Goal: Task Accomplishment & Management: Manage account settings

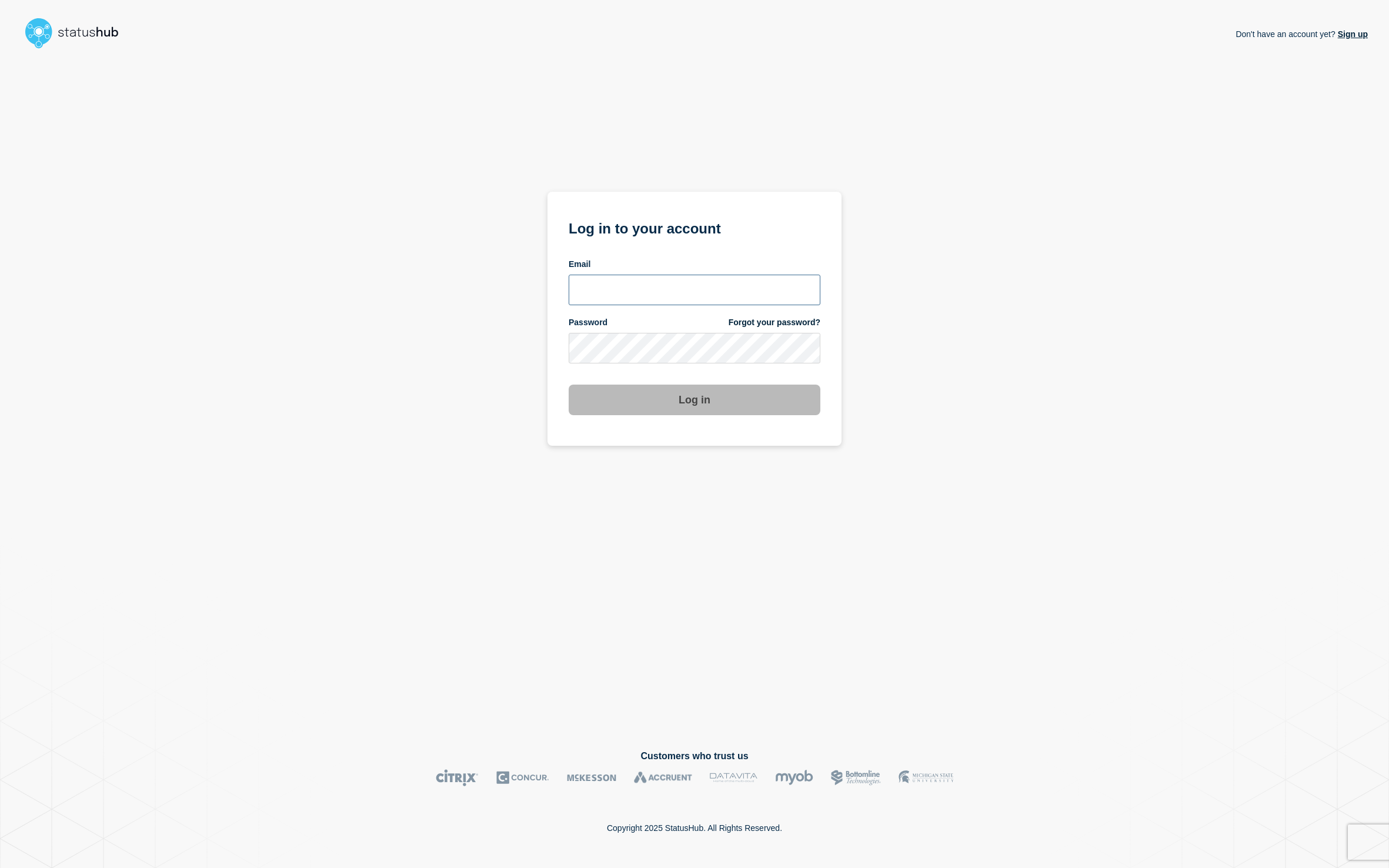
type input "cfoster@gwu.edu"
click at [722, 408] on button "Log in" at bounding box center [694, 400] width 252 height 31
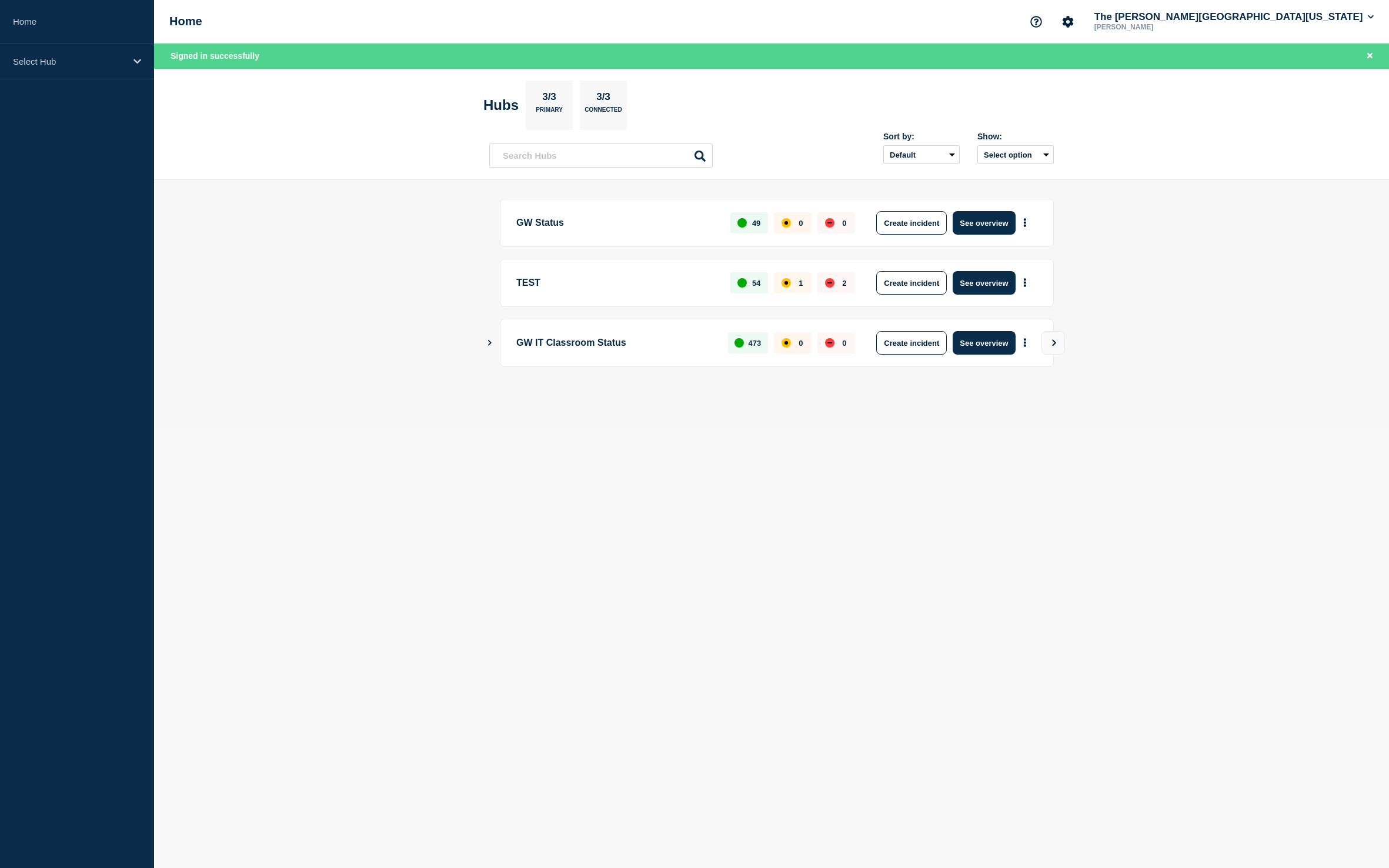
click at [991, 208] on div "GW Status 49 0 0 Create incident See overview" at bounding box center [777, 222] width 554 height 48
click at [988, 216] on button "See overview" at bounding box center [984, 223] width 62 height 23
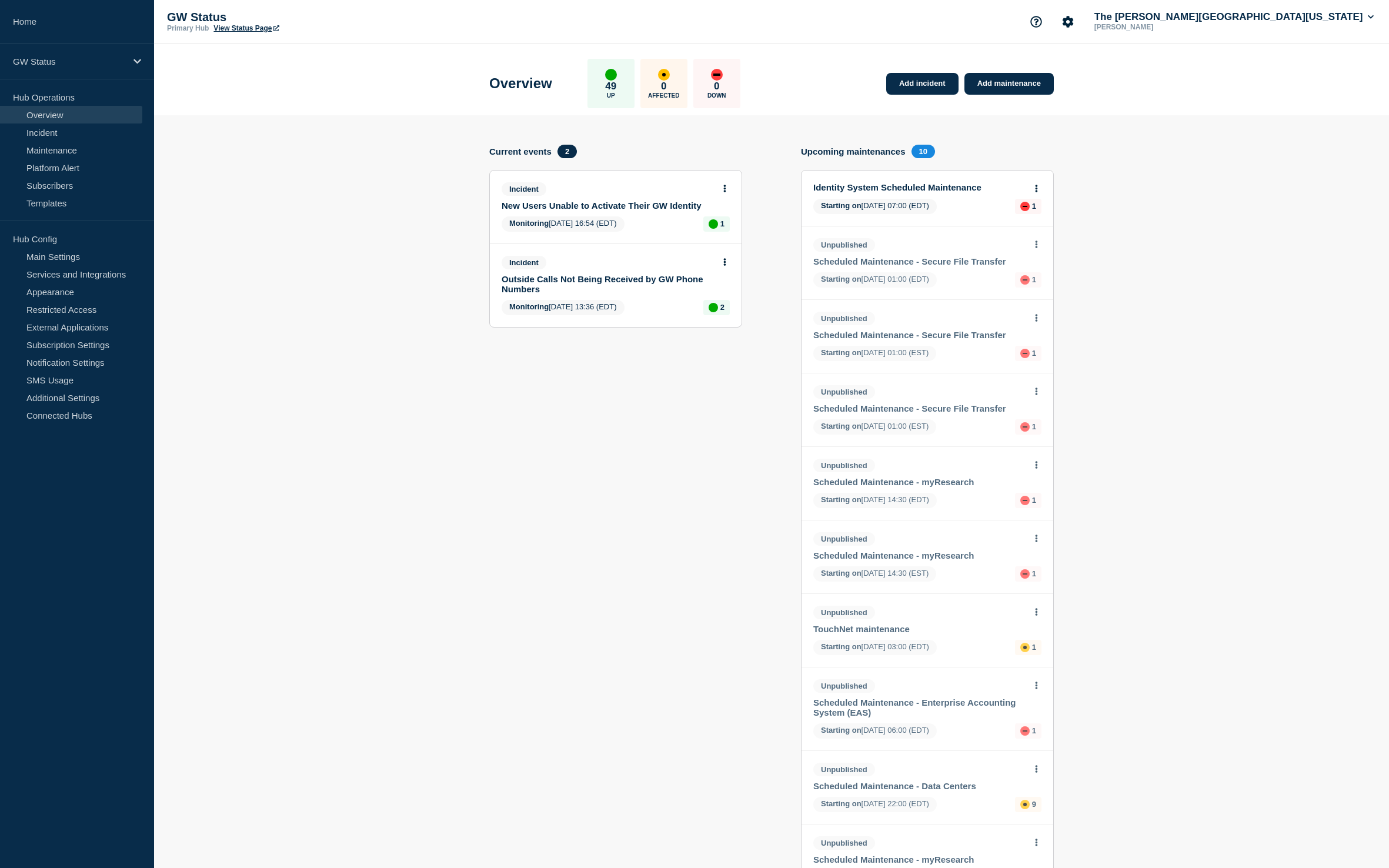
click at [686, 210] on link "New Users Unable to Activate Their GW Identity" at bounding box center [607, 205] width 212 height 10
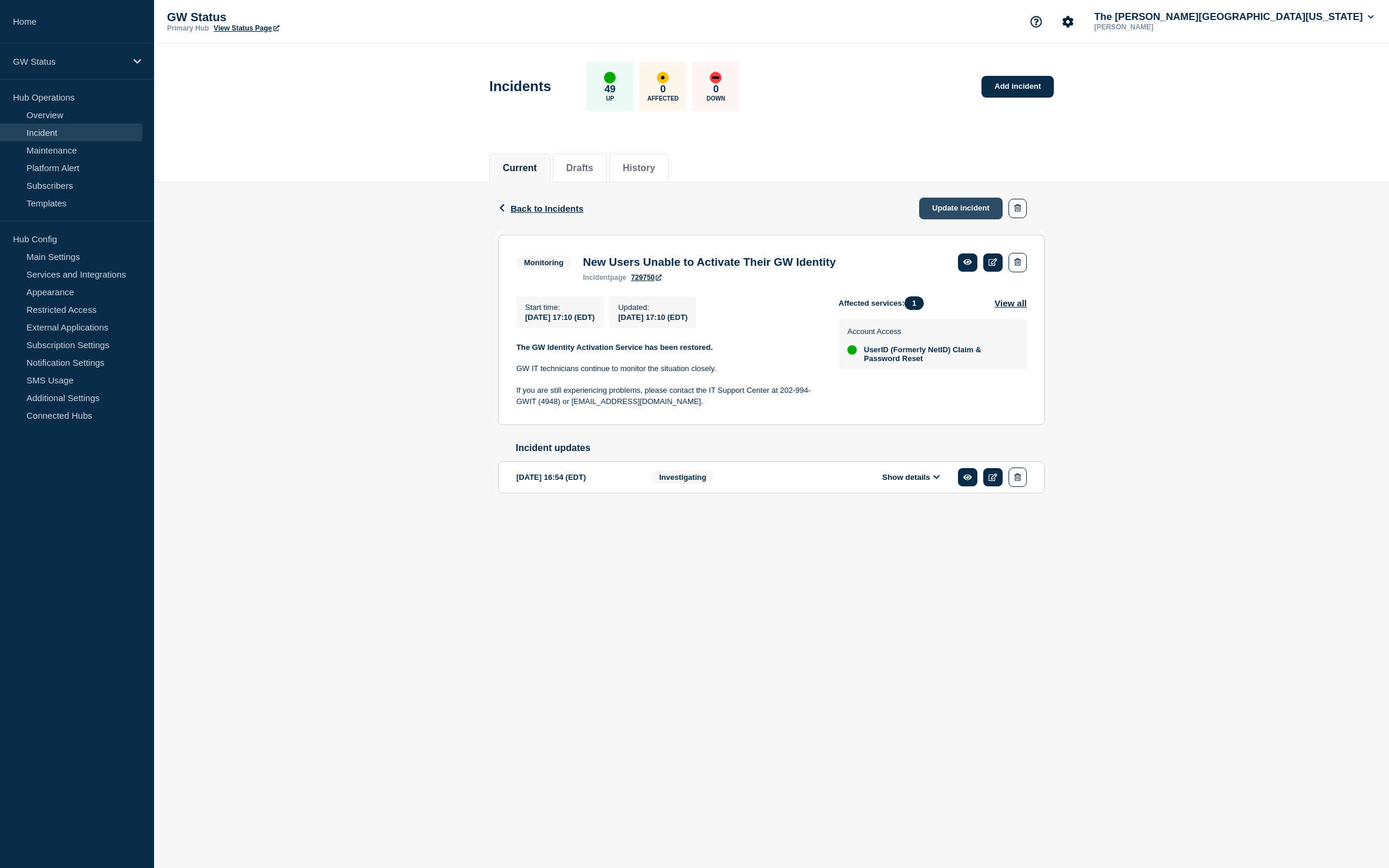
click at [933, 212] on link "Update incident" at bounding box center [961, 208] width 84 height 22
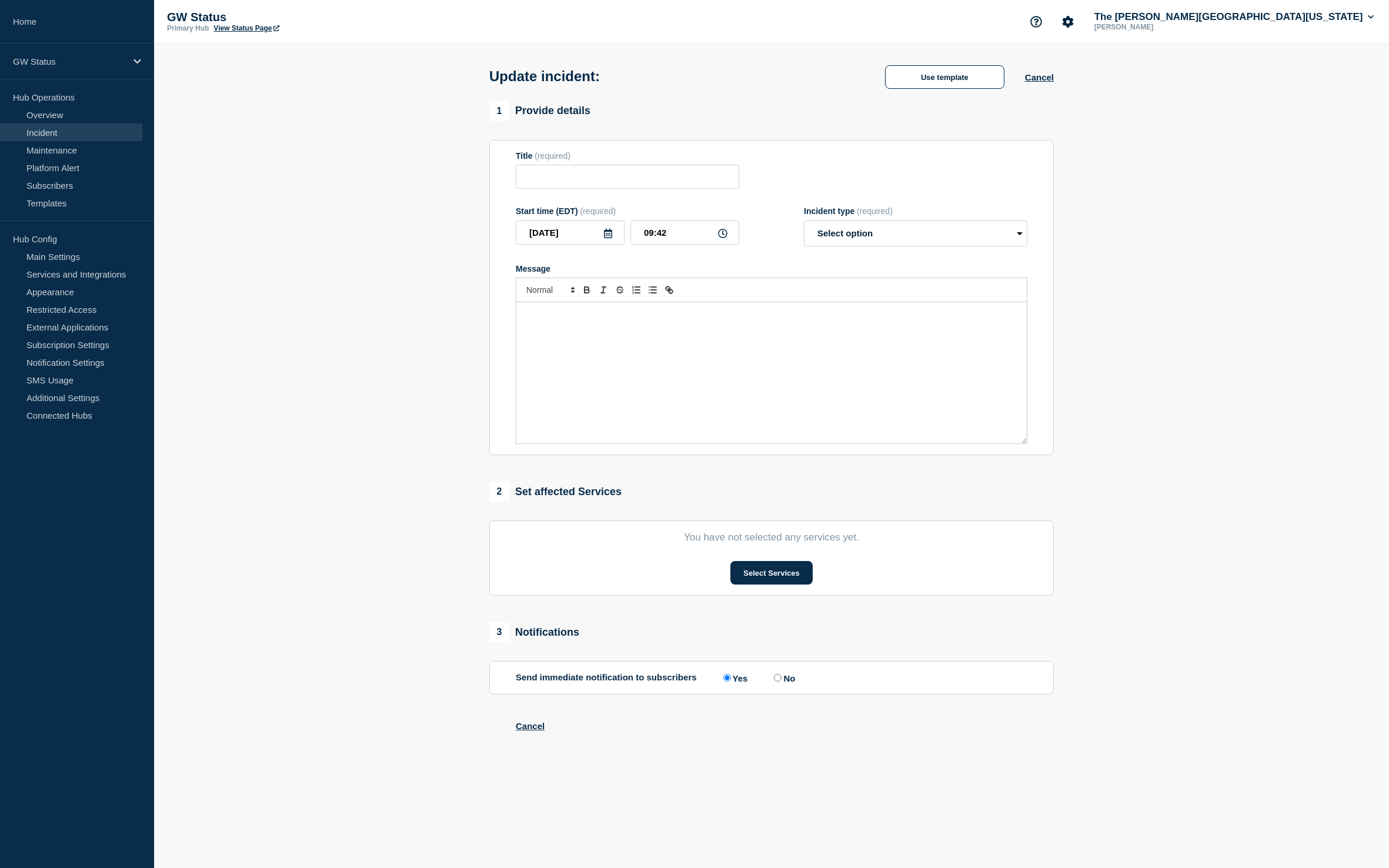
type input "New Users Unable to Activate Their GW Identity"
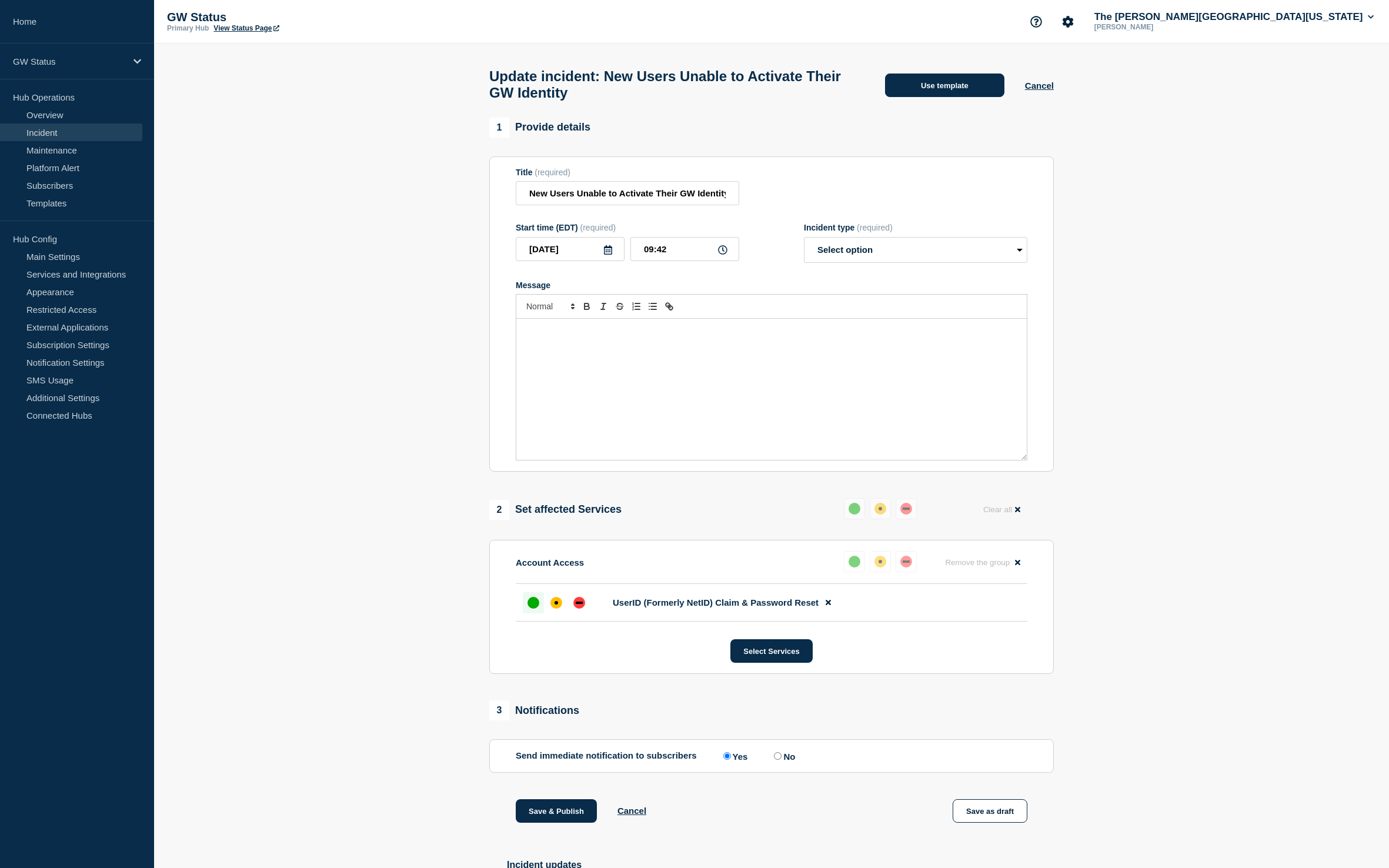
click at [963, 97] on button "Use template" at bounding box center [945, 85] width 119 height 23
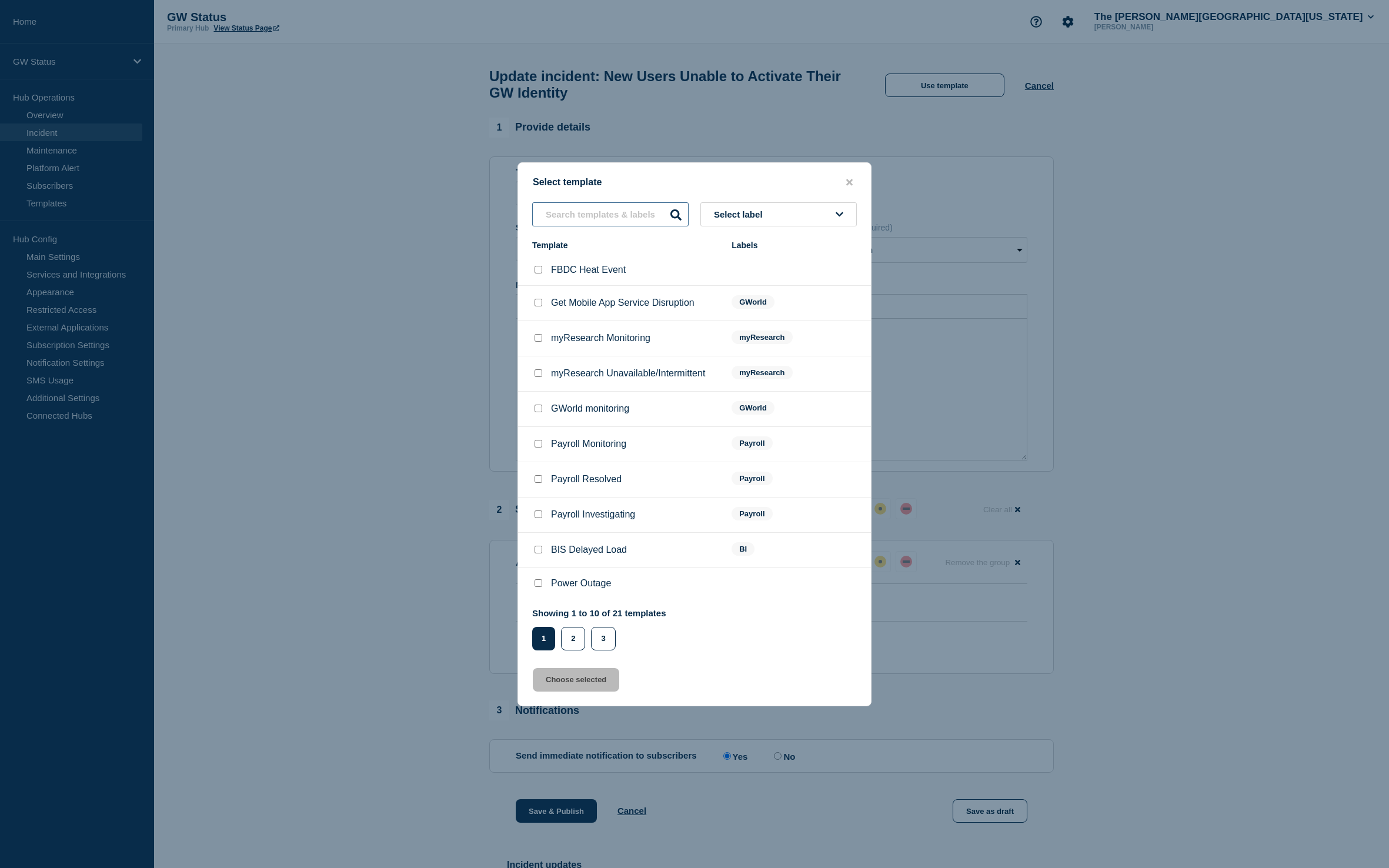
click at [639, 210] on input "text" at bounding box center [610, 214] width 156 height 24
type input "resolved"
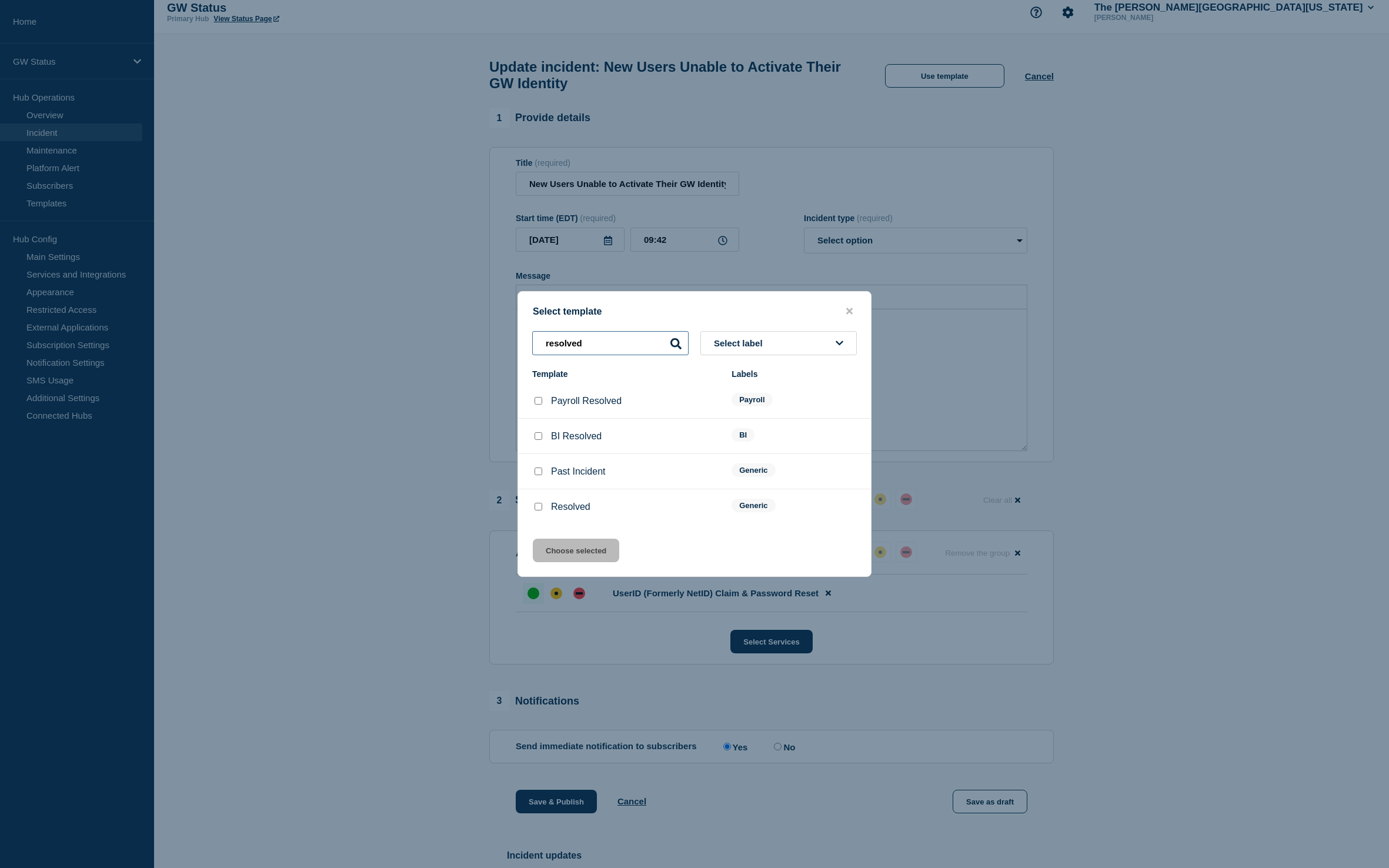
scroll to position [10, 0]
click at [536, 511] on input "Resolved checkbox" at bounding box center [538, 506] width 7 height 7
checkbox input "true"
click at [585, 560] on button "Choose selected" at bounding box center [576, 550] width 87 height 23
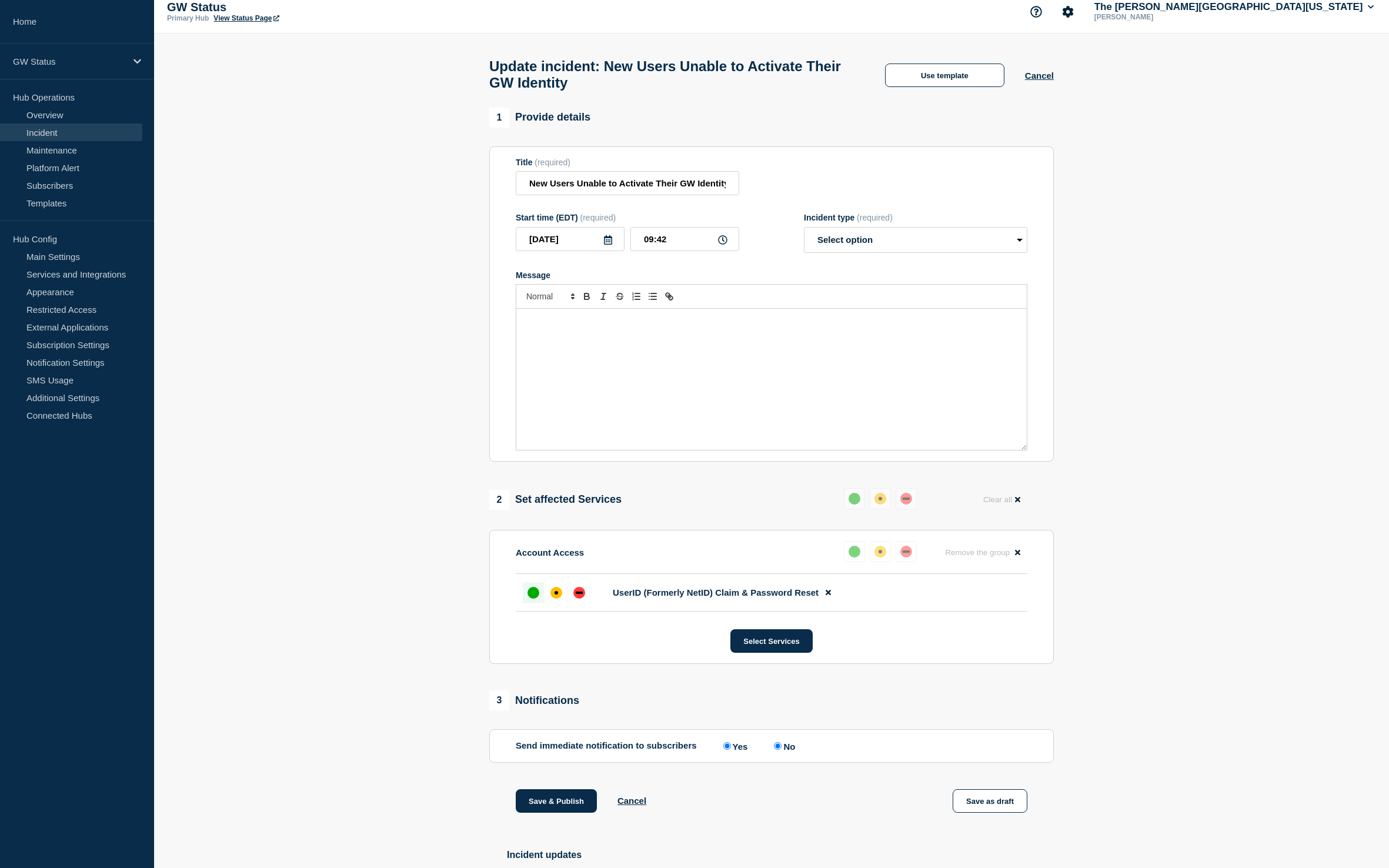
select select "resolved"
radio input "false"
radio input "true"
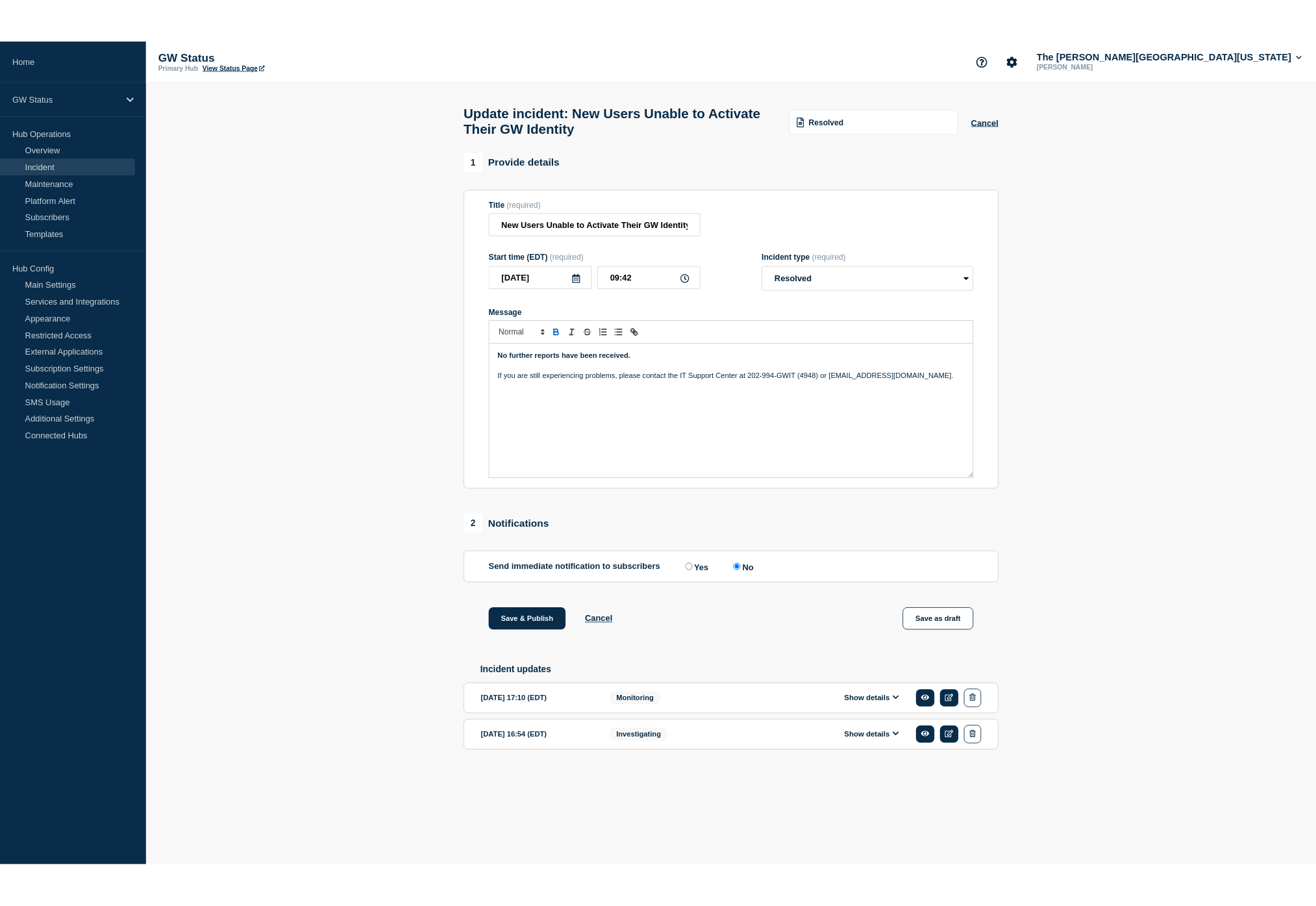
scroll to position [0, 0]
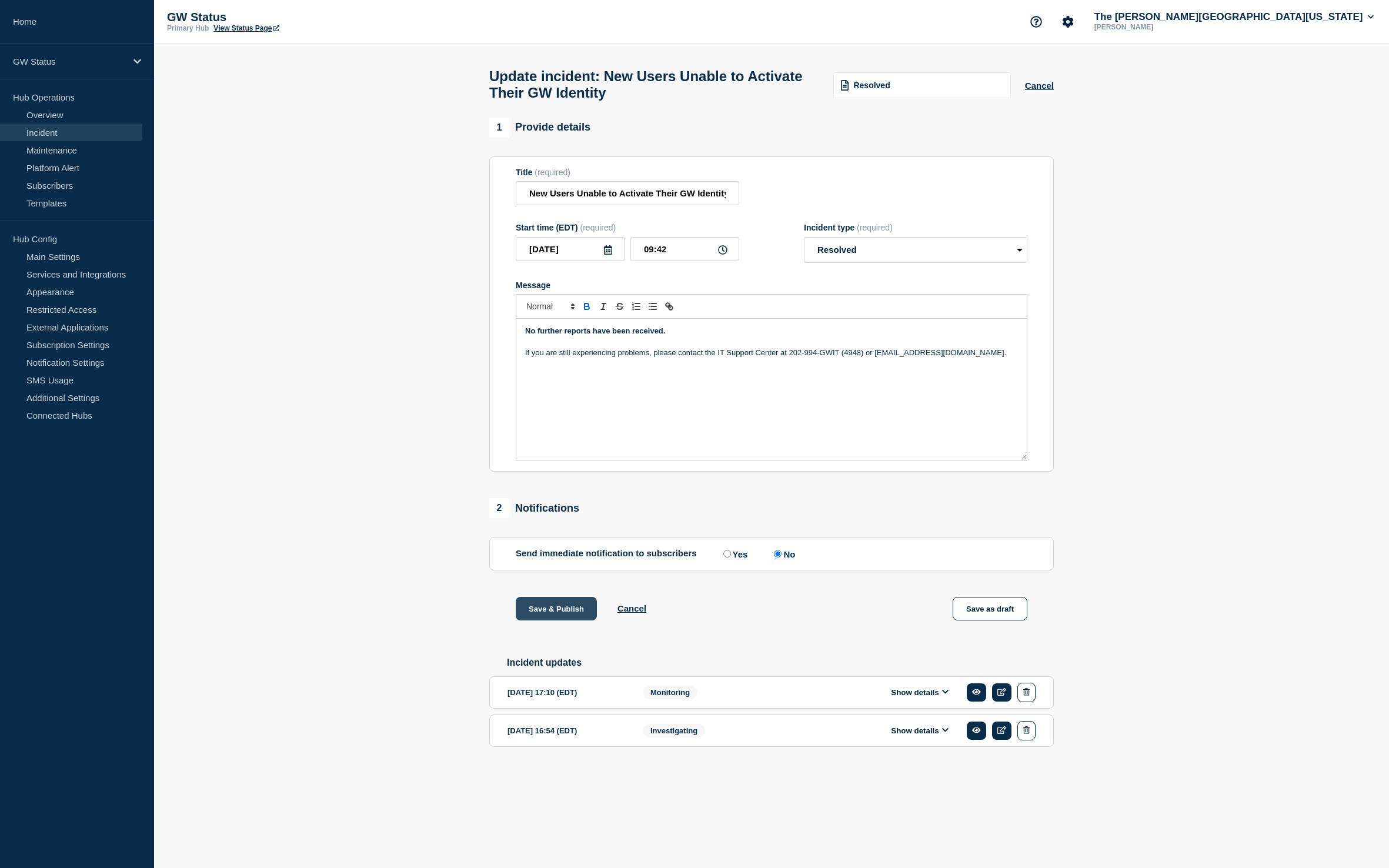
click at [571, 621] on button "Save & Publish" at bounding box center [557, 608] width 81 height 23
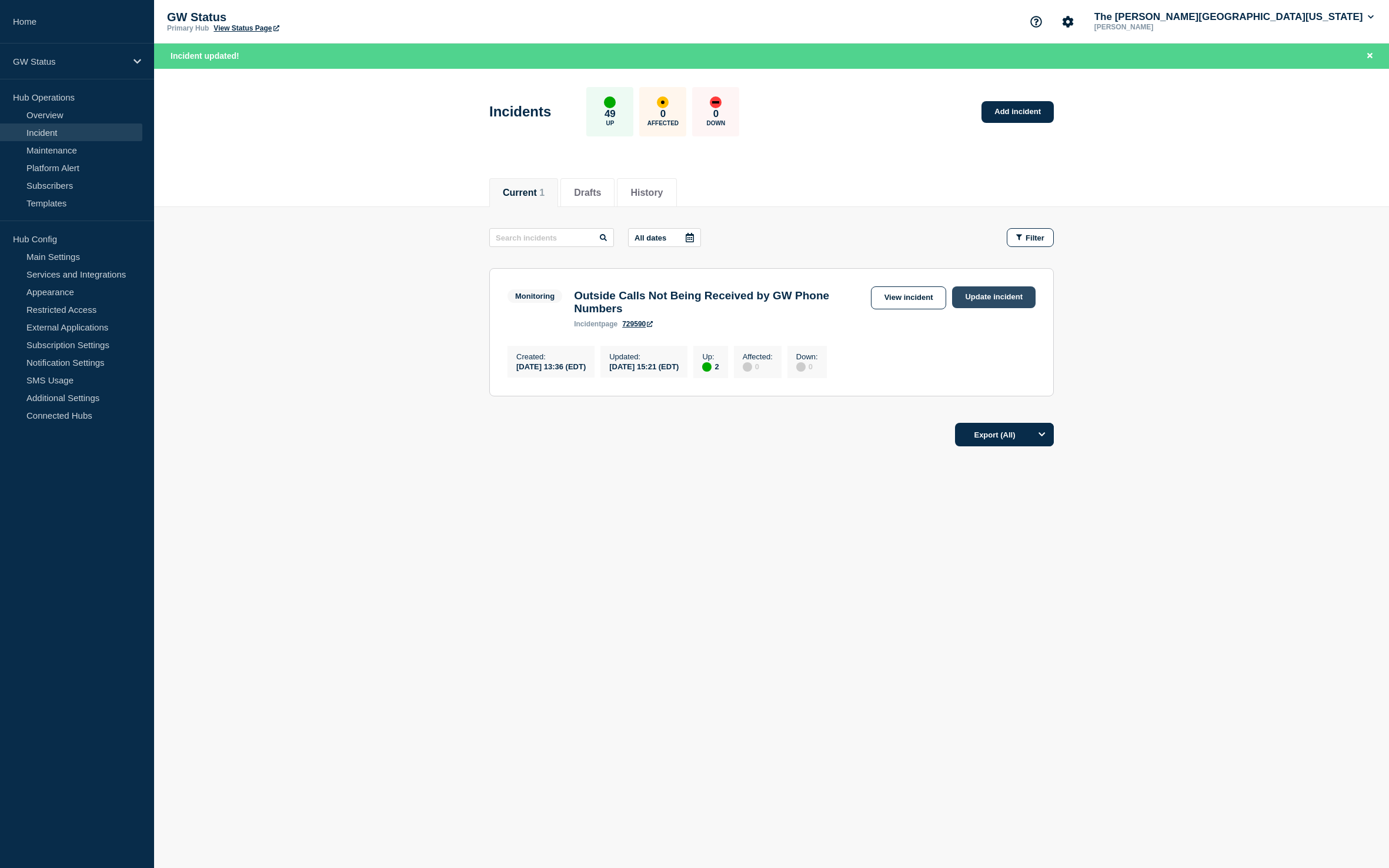
click at [1015, 301] on link "Update incident" at bounding box center [994, 297] width 84 height 22
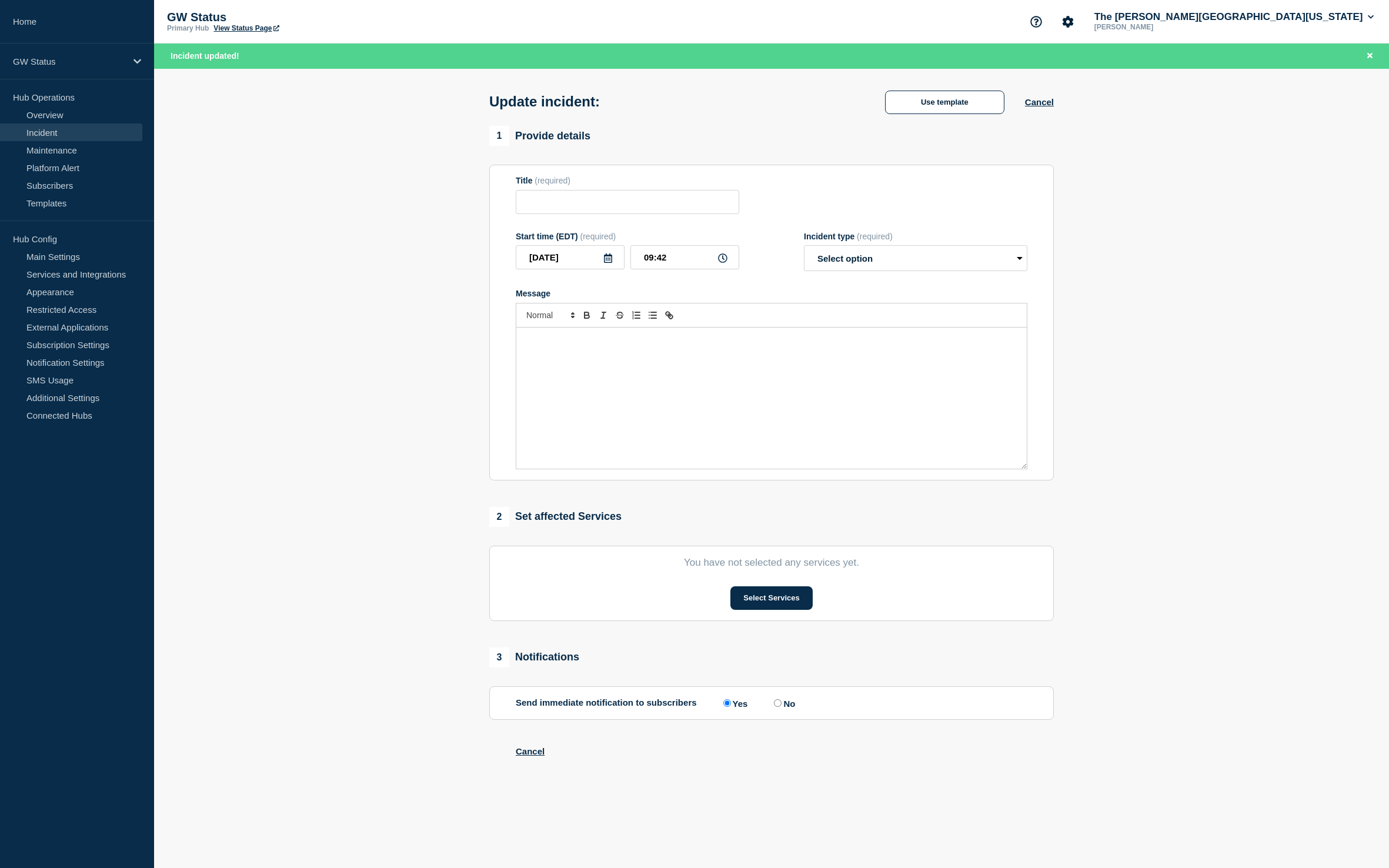
type input "Outside Calls Not Being Received by GW Phone Numbers"
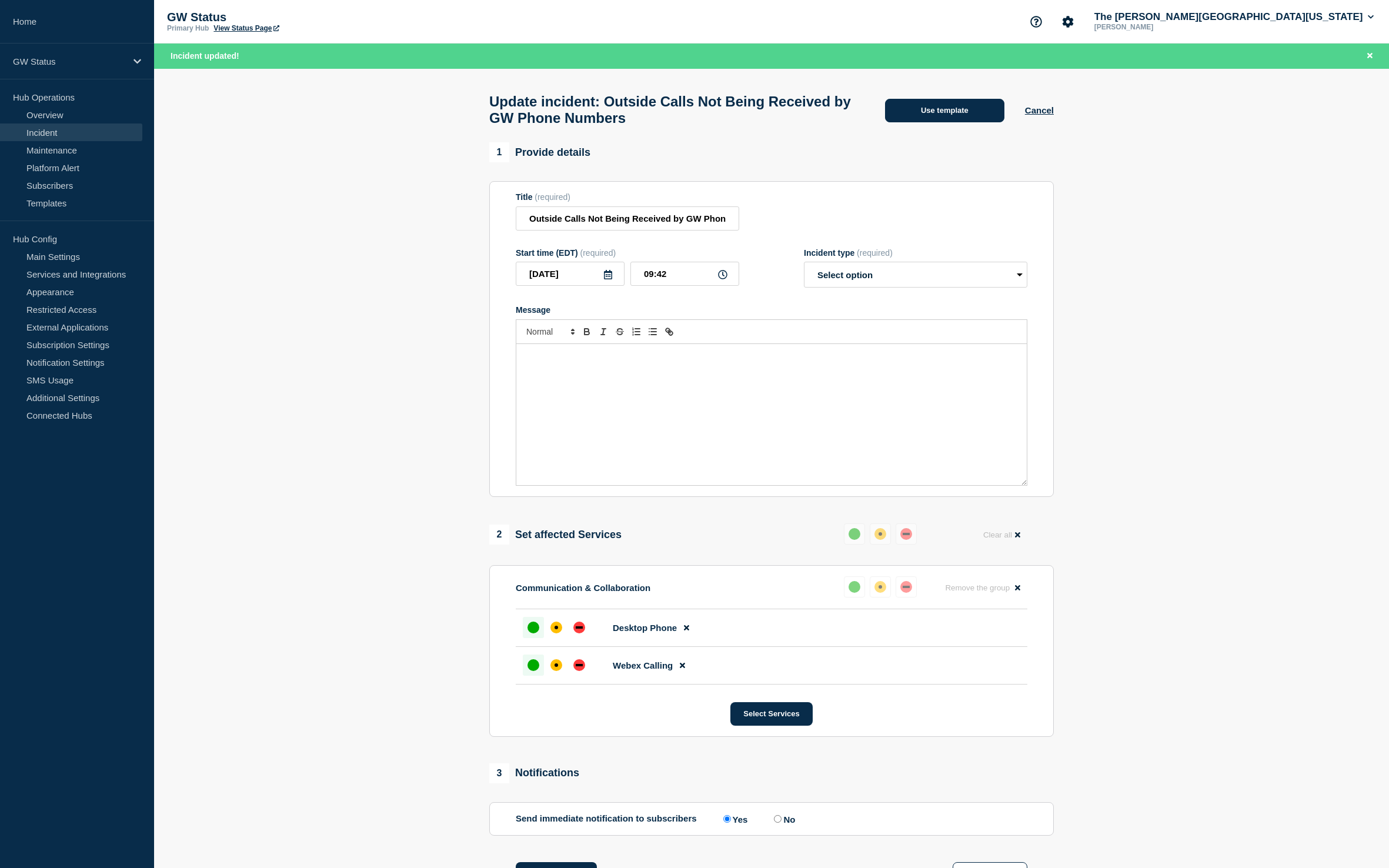
click at [977, 109] on button "Use template" at bounding box center [945, 110] width 119 height 23
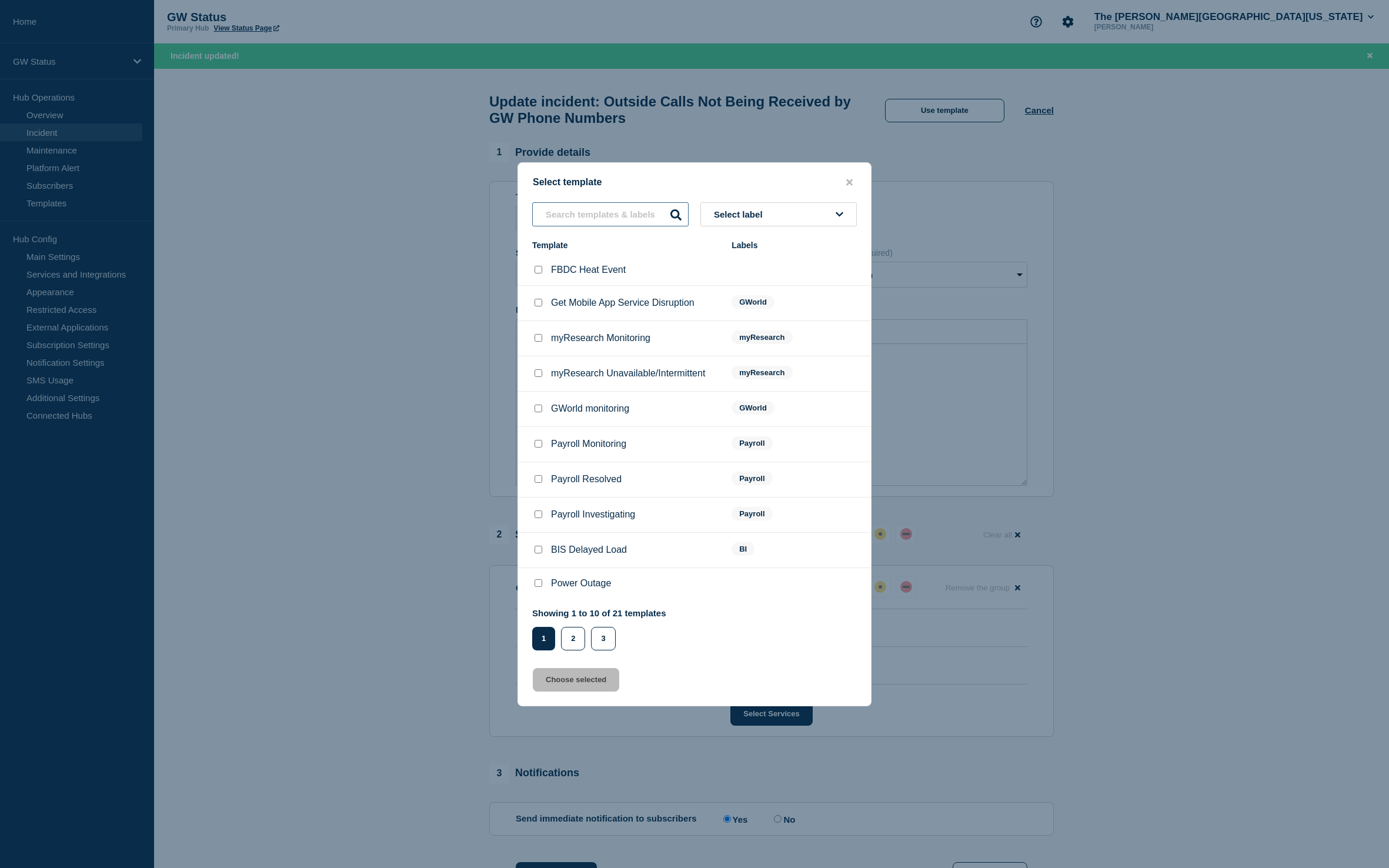
click at [634, 208] on input "text" at bounding box center [610, 214] width 156 height 24
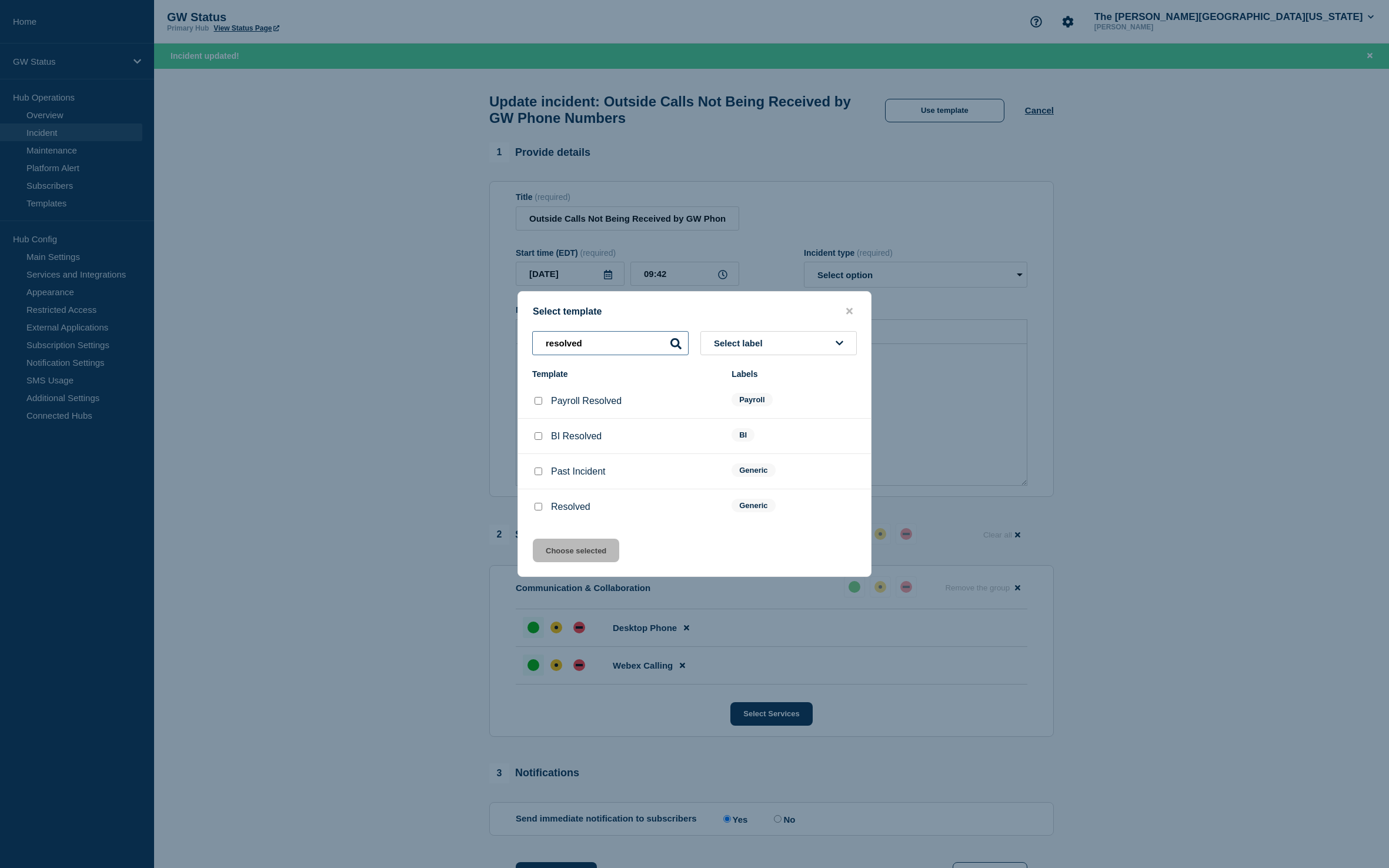
type input "resolved"
click at [540, 511] on input "Resolved checkbox" at bounding box center [538, 506] width 7 height 7
checkbox input "true"
click at [587, 562] on button "Choose selected" at bounding box center [576, 550] width 87 height 23
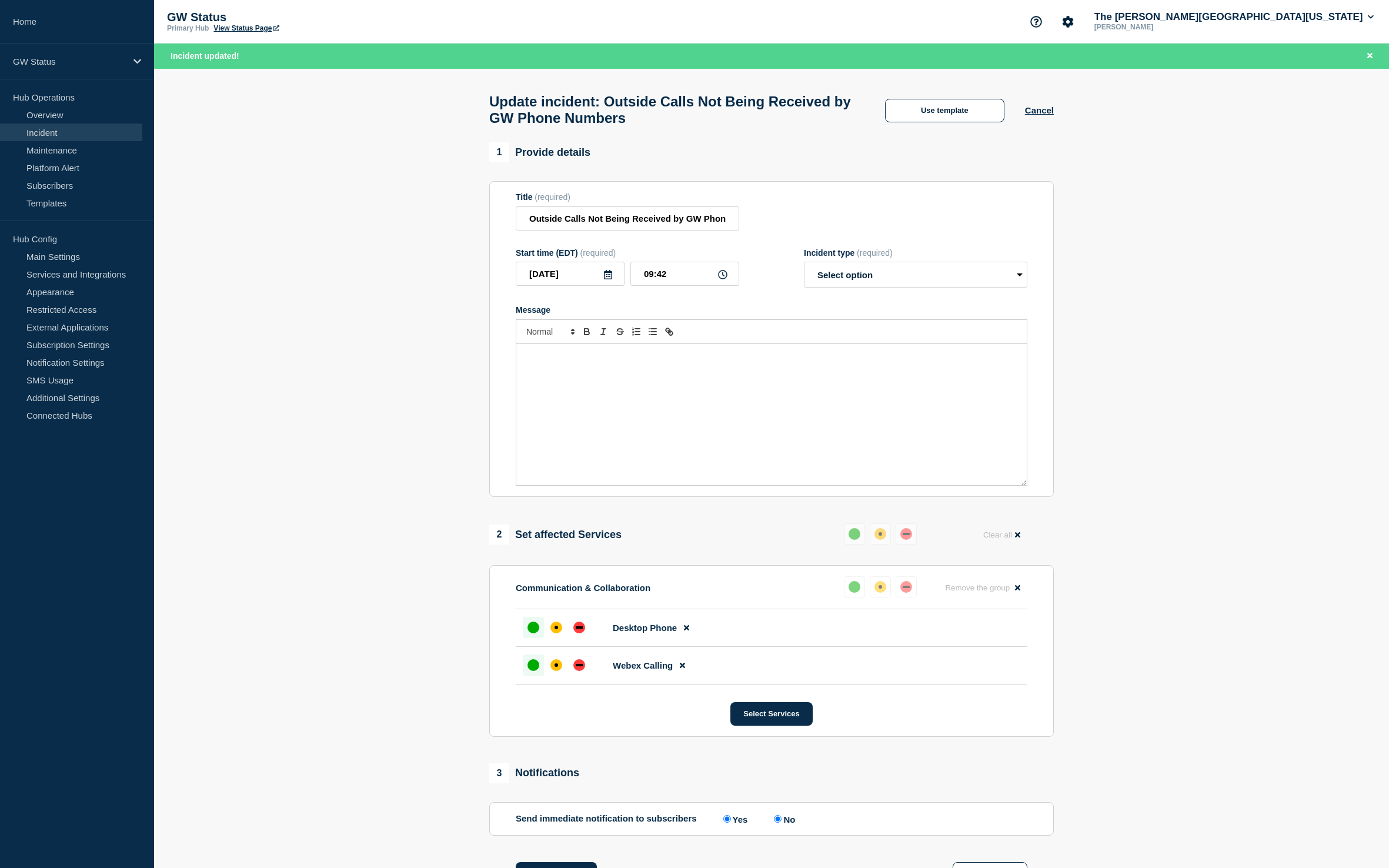
select select "resolved"
radio input "false"
radio input "true"
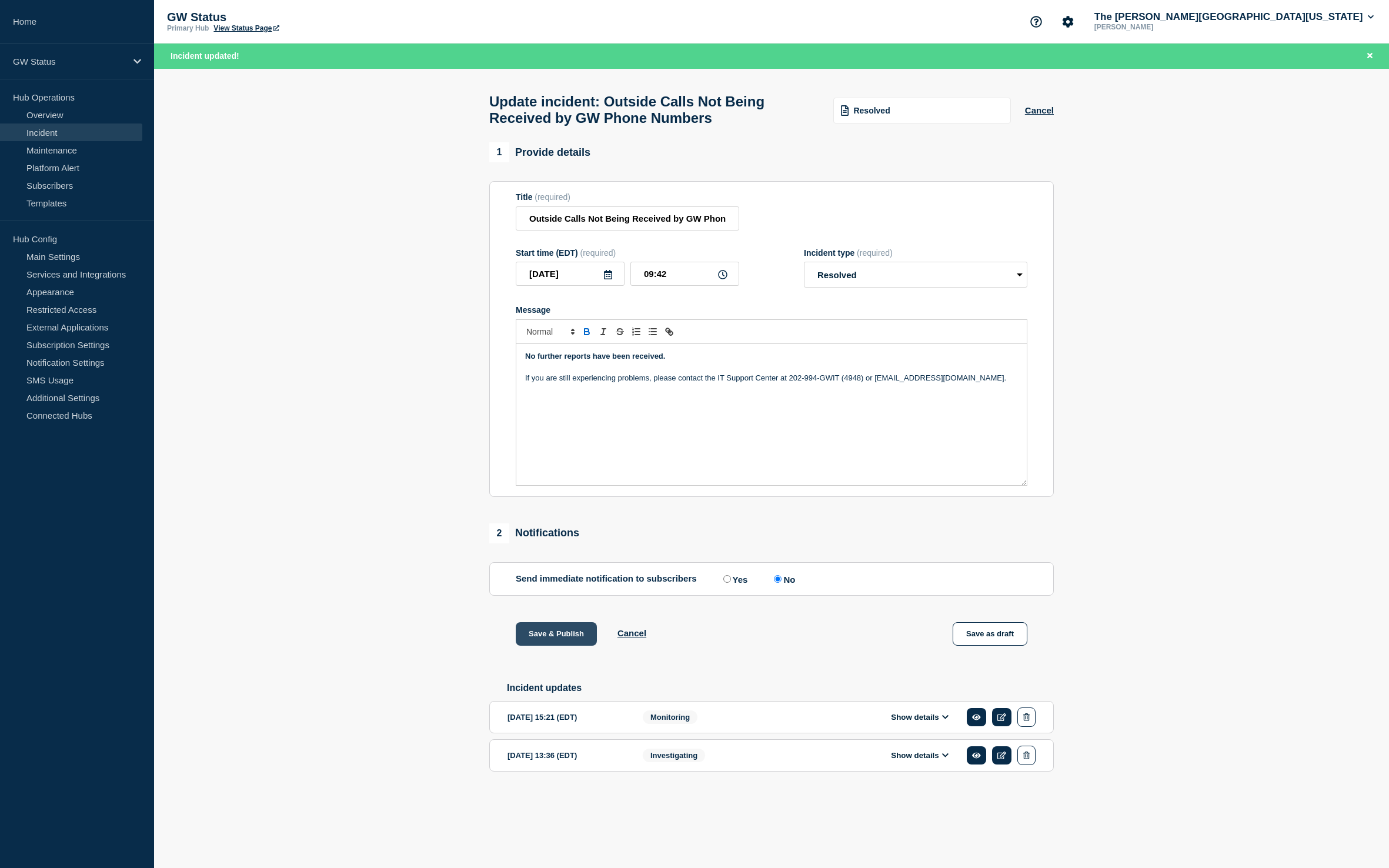
click at [557, 645] on button "Save & Publish" at bounding box center [557, 633] width 81 height 23
